Goal: Task Accomplishment & Management: Manage account settings

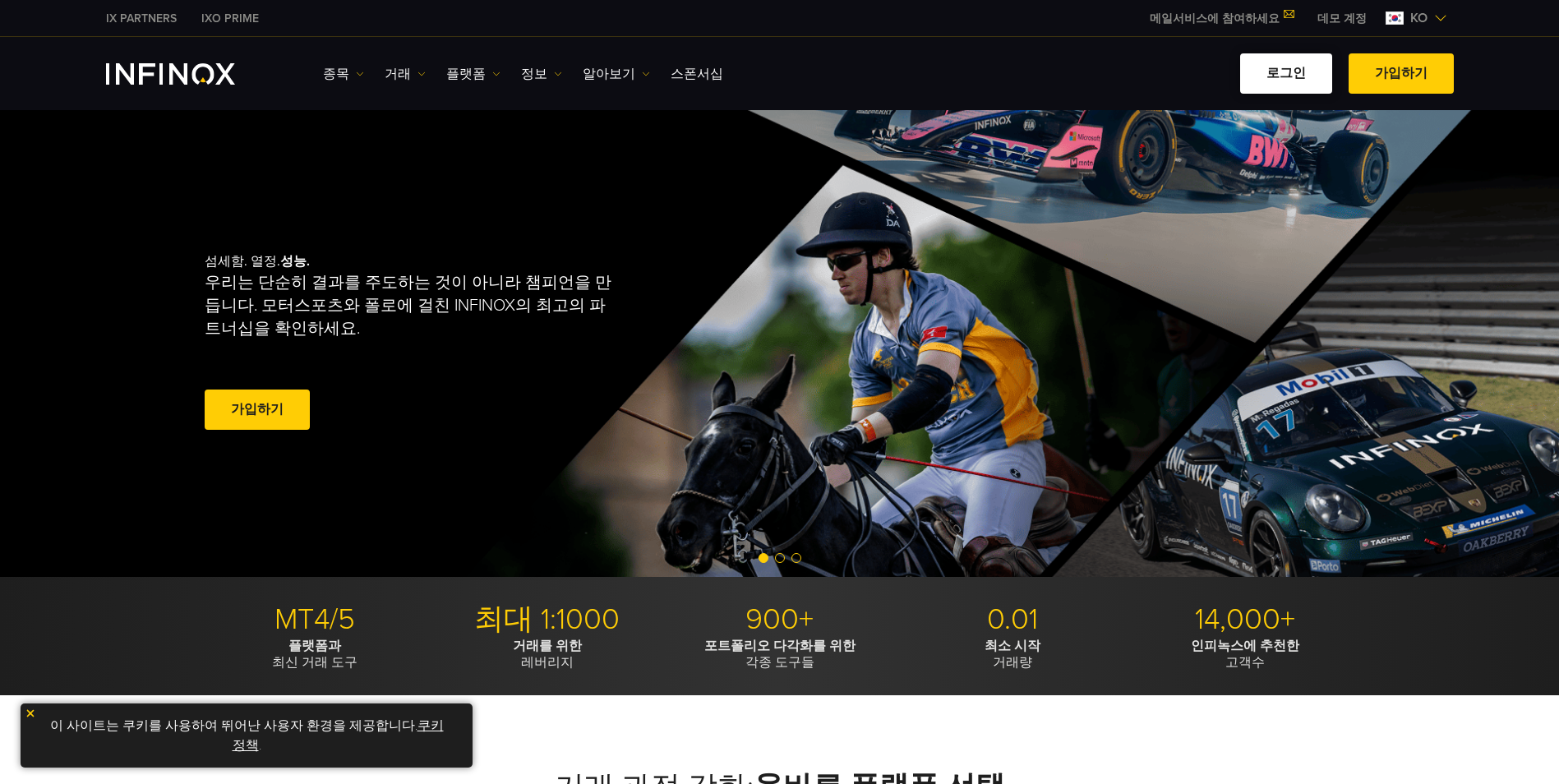
click at [1276, 65] on link "로그인" at bounding box center [1286, 73] width 92 height 40
click at [1274, 69] on link "로그인" at bounding box center [1286, 73] width 92 height 40
